Goal: Contribute content: Add original content to the website for others to see

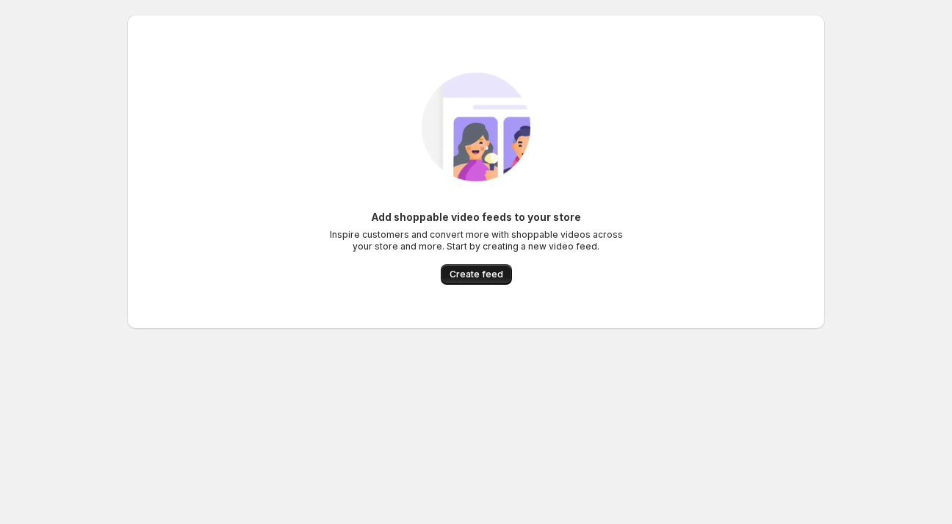
click at [448, 283] on button "Create feed" at bounding box center [476, 274] width 71 height 21
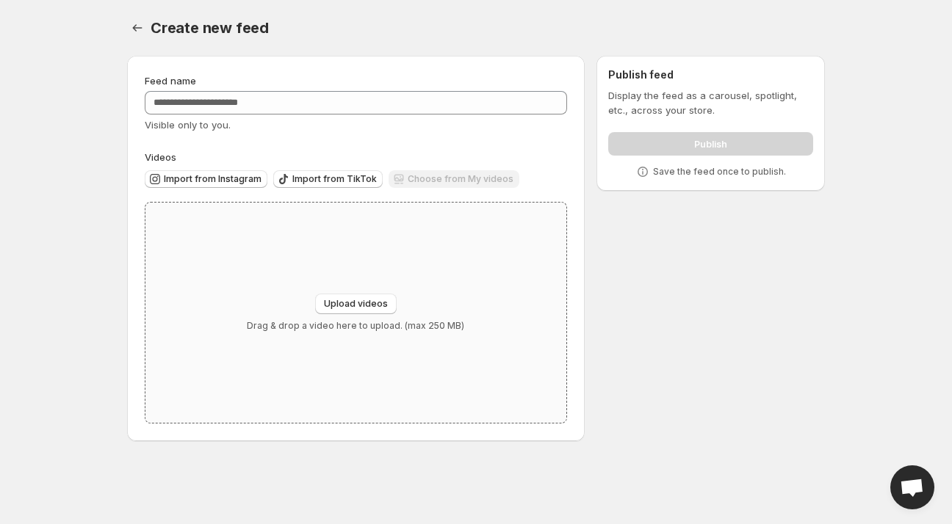
click at [354, 316] on div "Upload videos Drag & drop a video here to upload. (max 250 MB)" at bounding box center [355, 313] width 217 height 38
type input "**********"
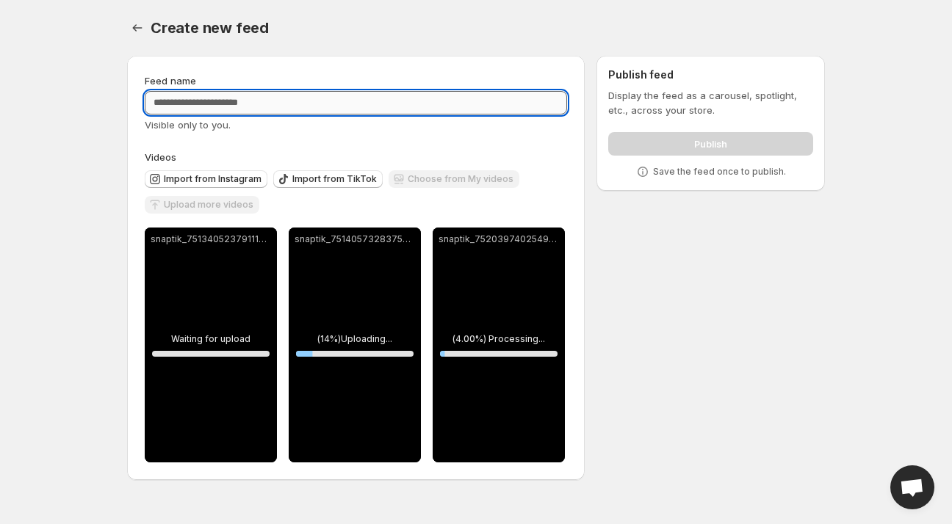
click at [278, 101] on input "Feed name" at bounding box center [356, 102] width 422 height 23
type input "*"
type input "**********"
click at [325, 76] on div "Feed name" at bounding box center [356, 80] width 422 height 15
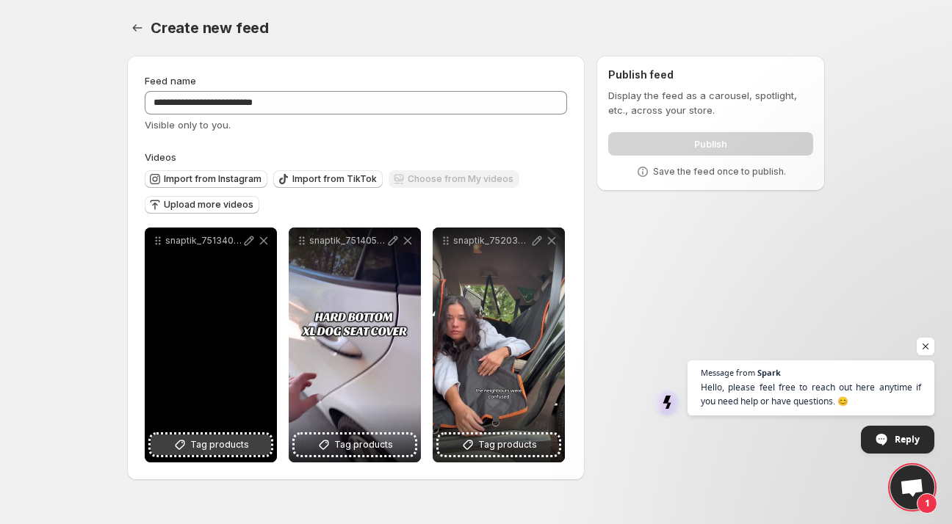
click at [207, 447] on span "Tag products" at bounding box center [219, 445] width 59 height 15
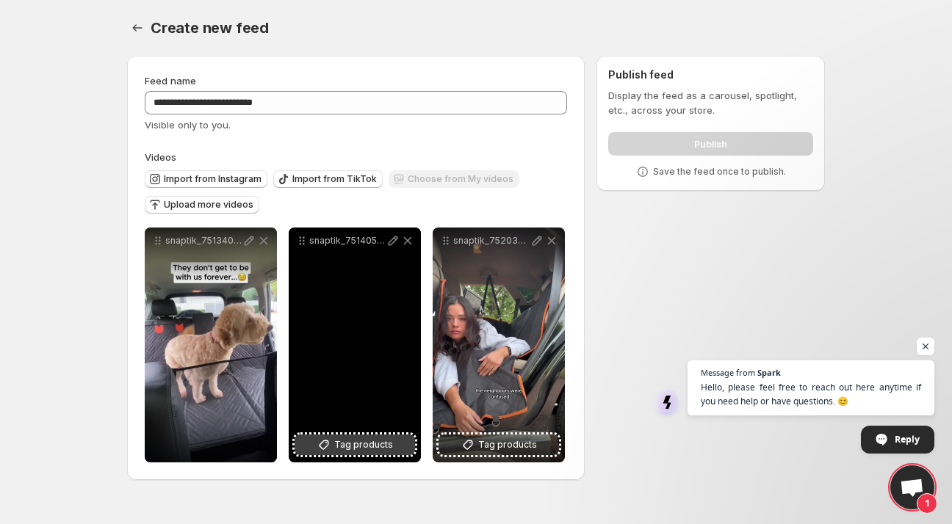
click at [361, 453] on button "Tag products" at bounding box center [354, 445] width 120 height 21
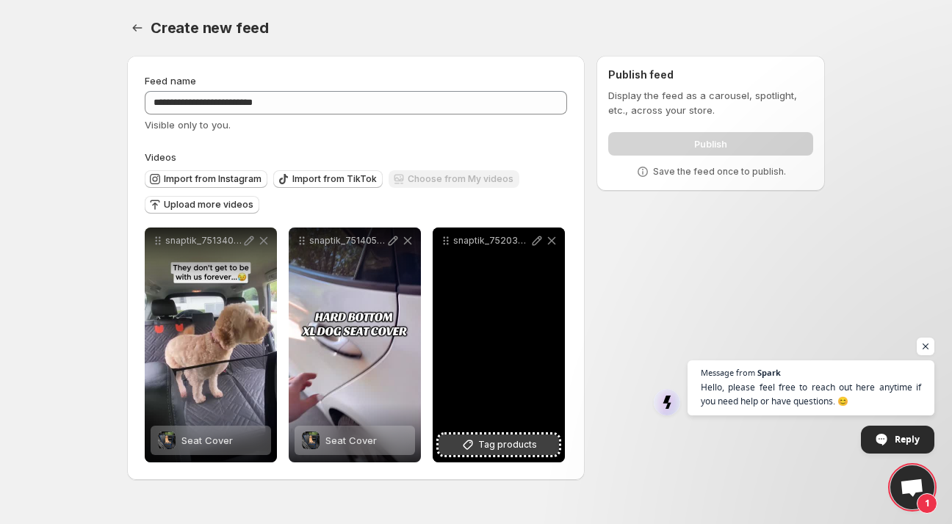
click at [503, 454] on button "Tag products" at bounding box center [498, 445] width 120 height 21
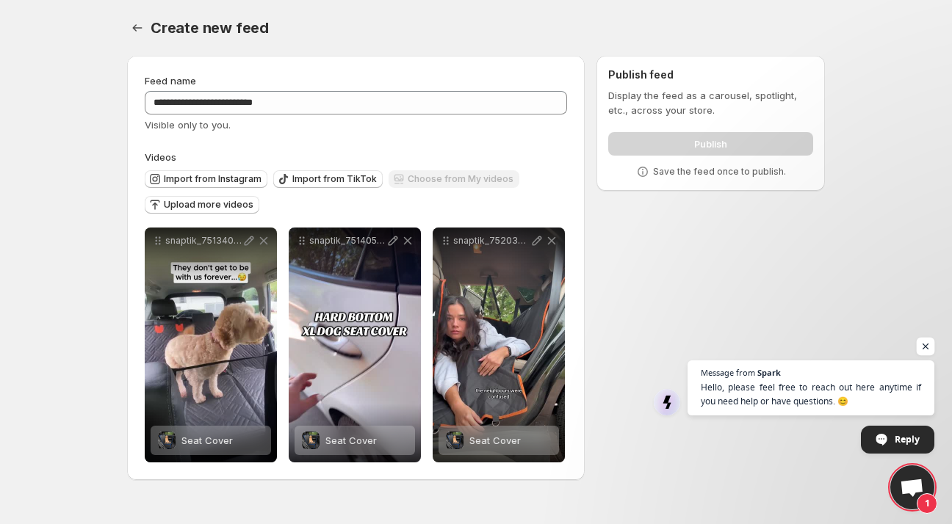
click at [927, 346] on span "Open chat" at bounding box center [925, 347] width 18 height 18
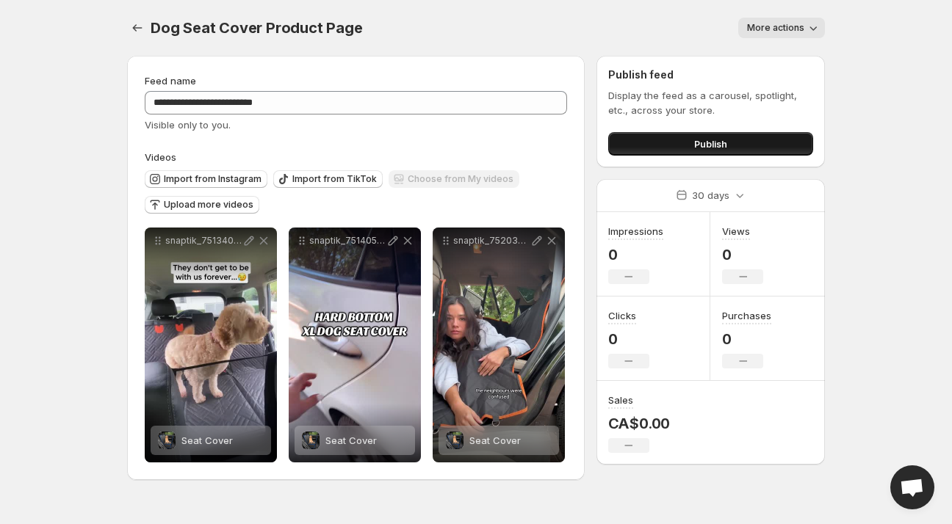
click at [703, 145] on span "Publish" at bounding box center [710, 144] width 33 height 15
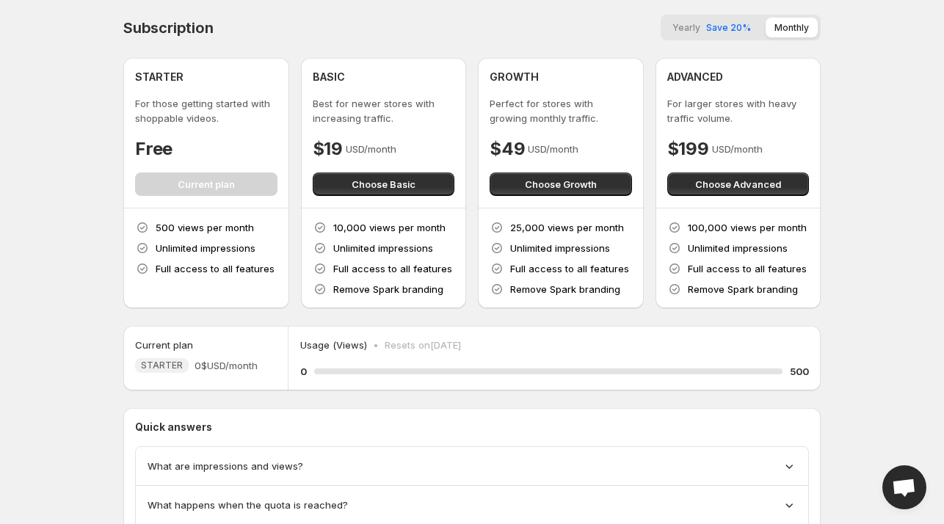
click at [709, 30] on span "Save 20%" at bounding box center [728, 27] width 45 height 11
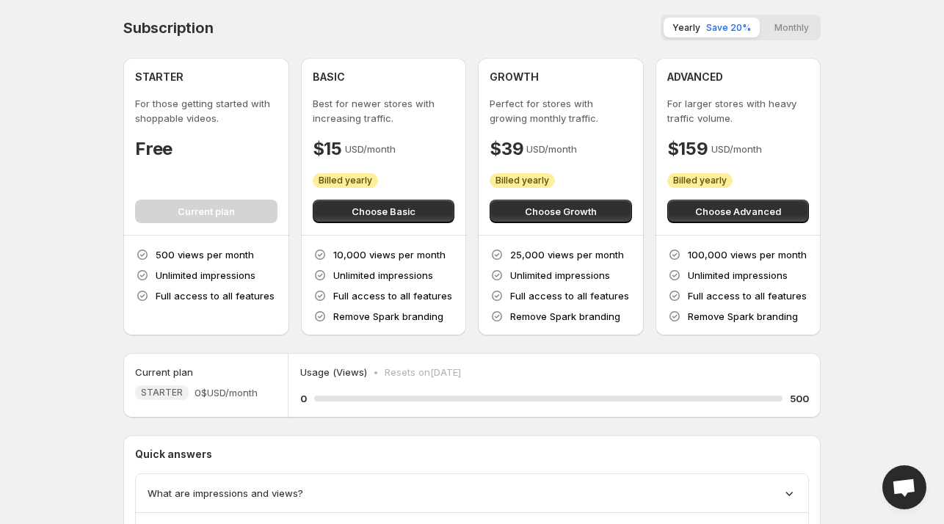
click at [805, 21] on button "Monthly" at bounding box center [792, 28] width 52 height 20
